Goal: Obtain resource: Obtain resource

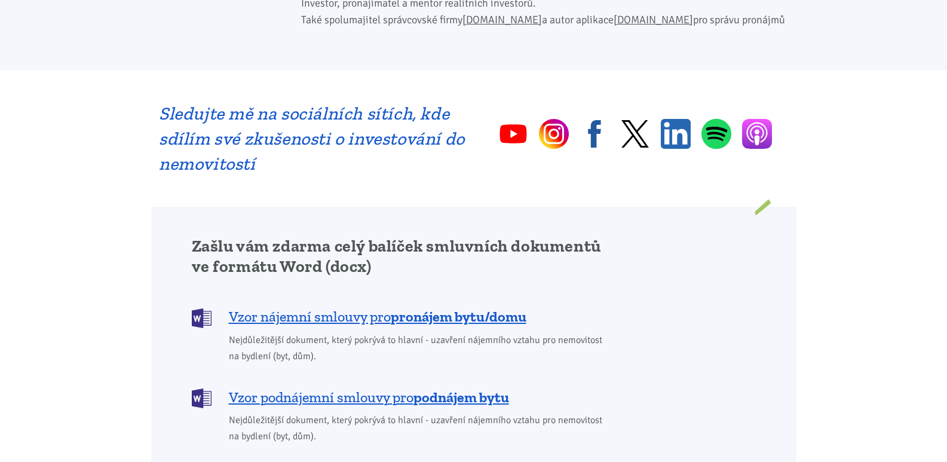
scroll to position [836, 0]
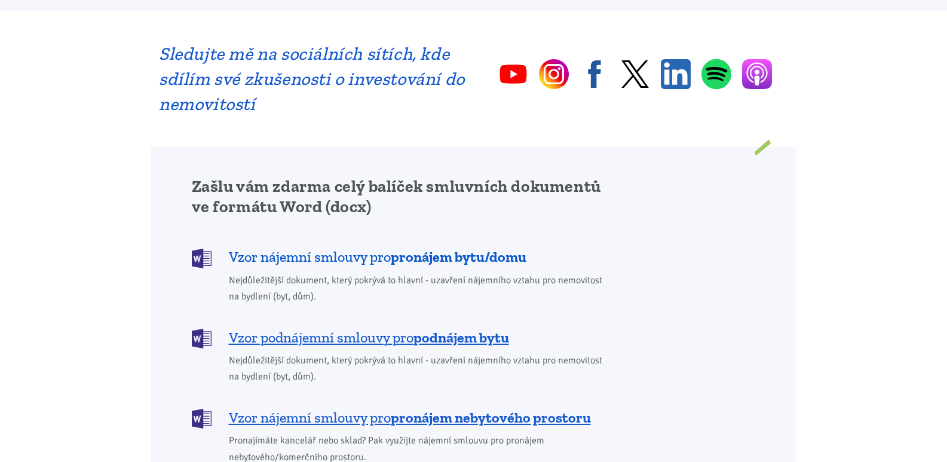
click at [414, 248] on b "pronájem bytu/domu" at bounding box center [459, 256] width 136 height 17
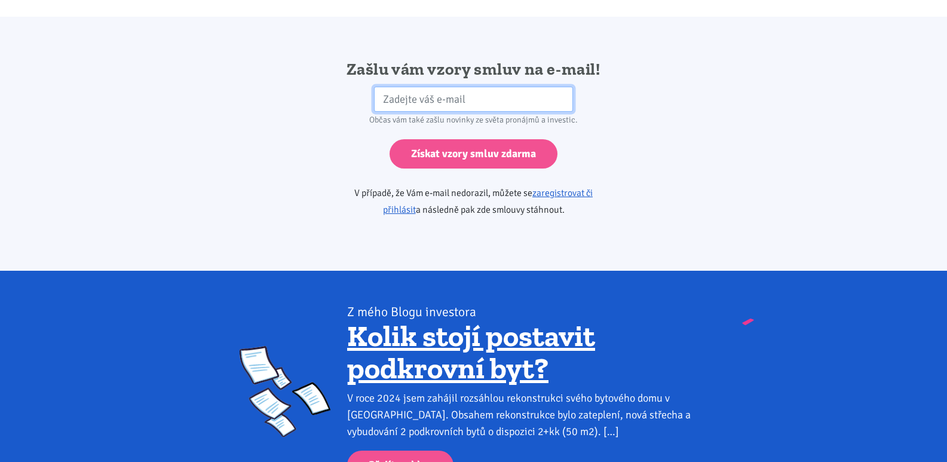
click at [456, 87] on input "email" at bounding box center [473, 100] width 199 height 26
type input "[EMAIL_ADDRESS][DOMAIN_NAME]"
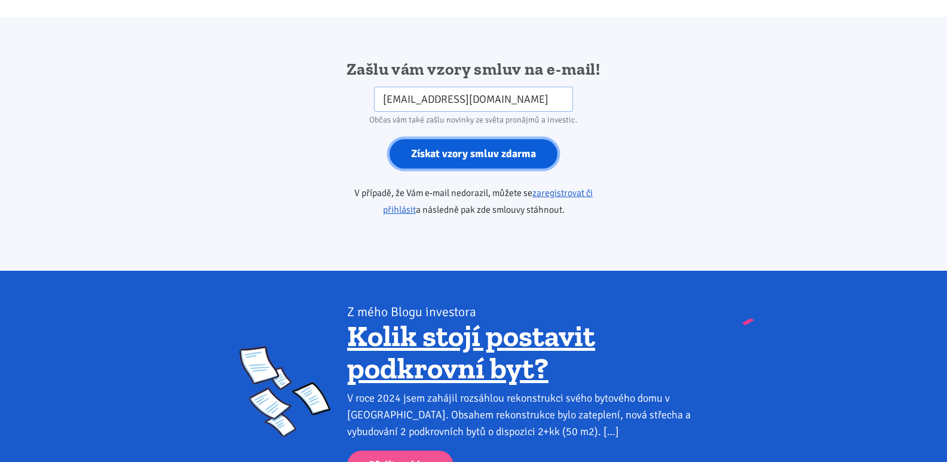
click at [501, 143] on input "Získat vzory smluv zdarma" at bounding box center [473, 153] width 168 height 29
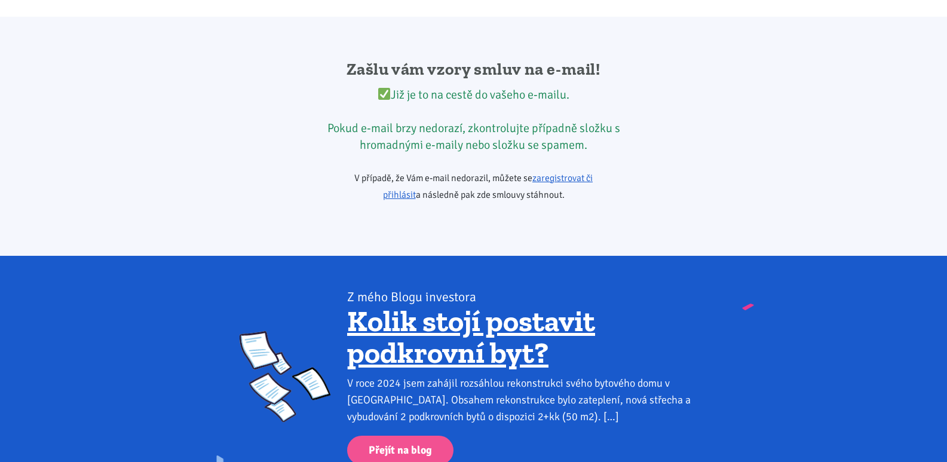
scroll to position [2294, 0]
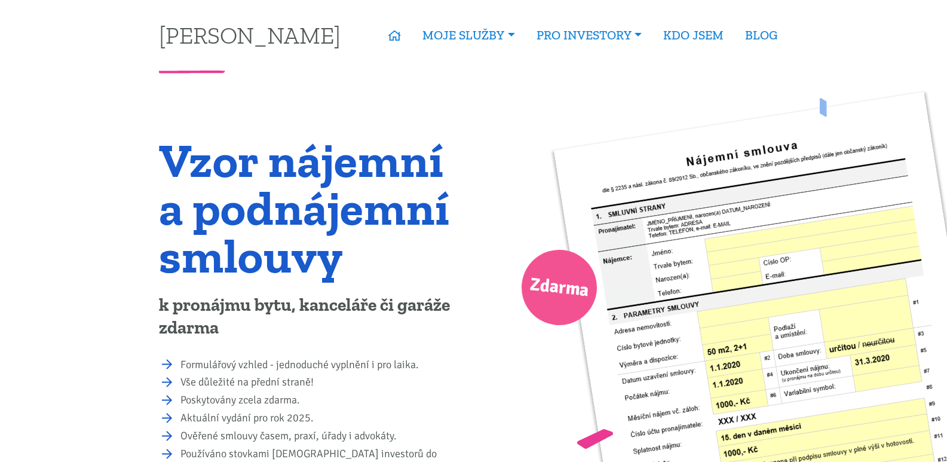
scroll to position [179, 0]
